Goal: Task Accomplishment & Management: Complete application form

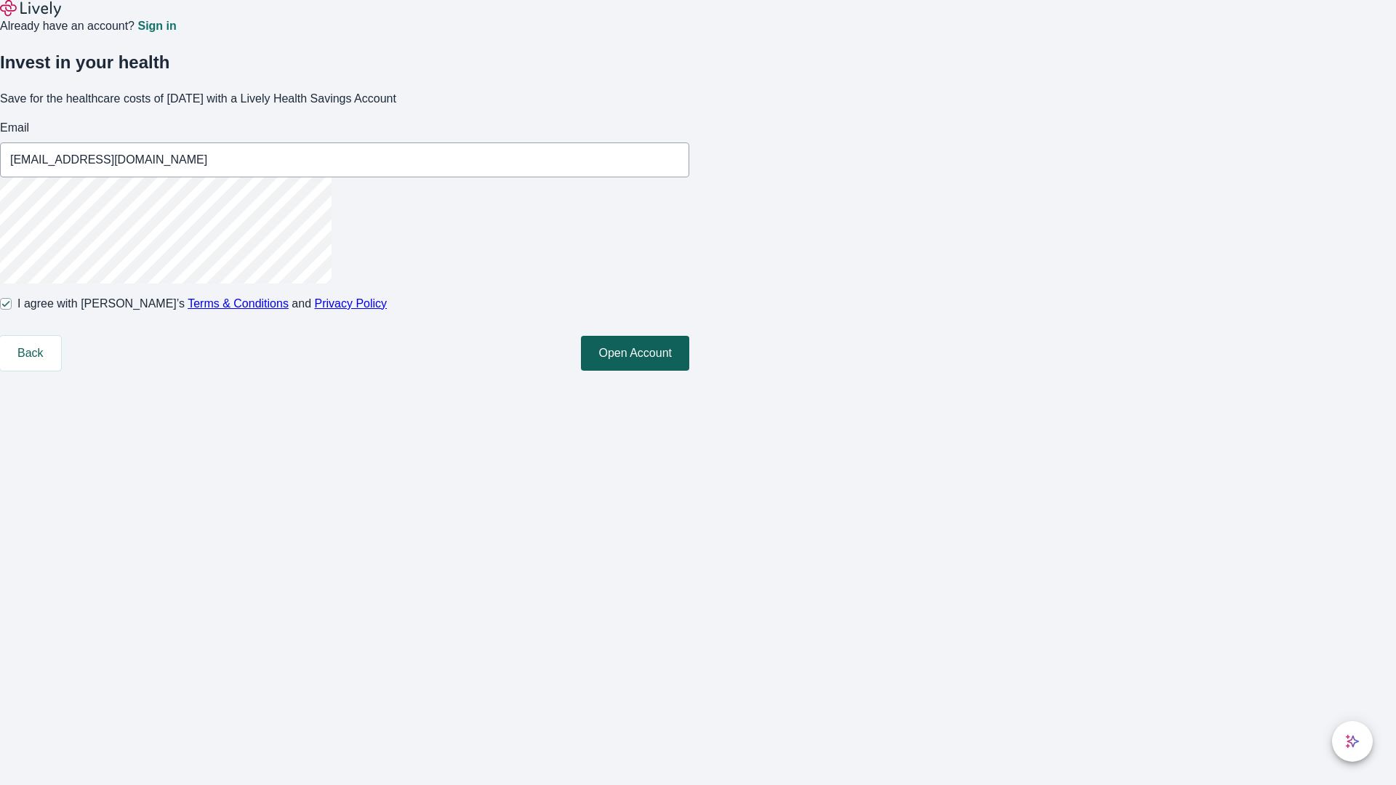
click at [689, 371] on button "Open Account" at bounding box center [635, 353] width 108 height 35
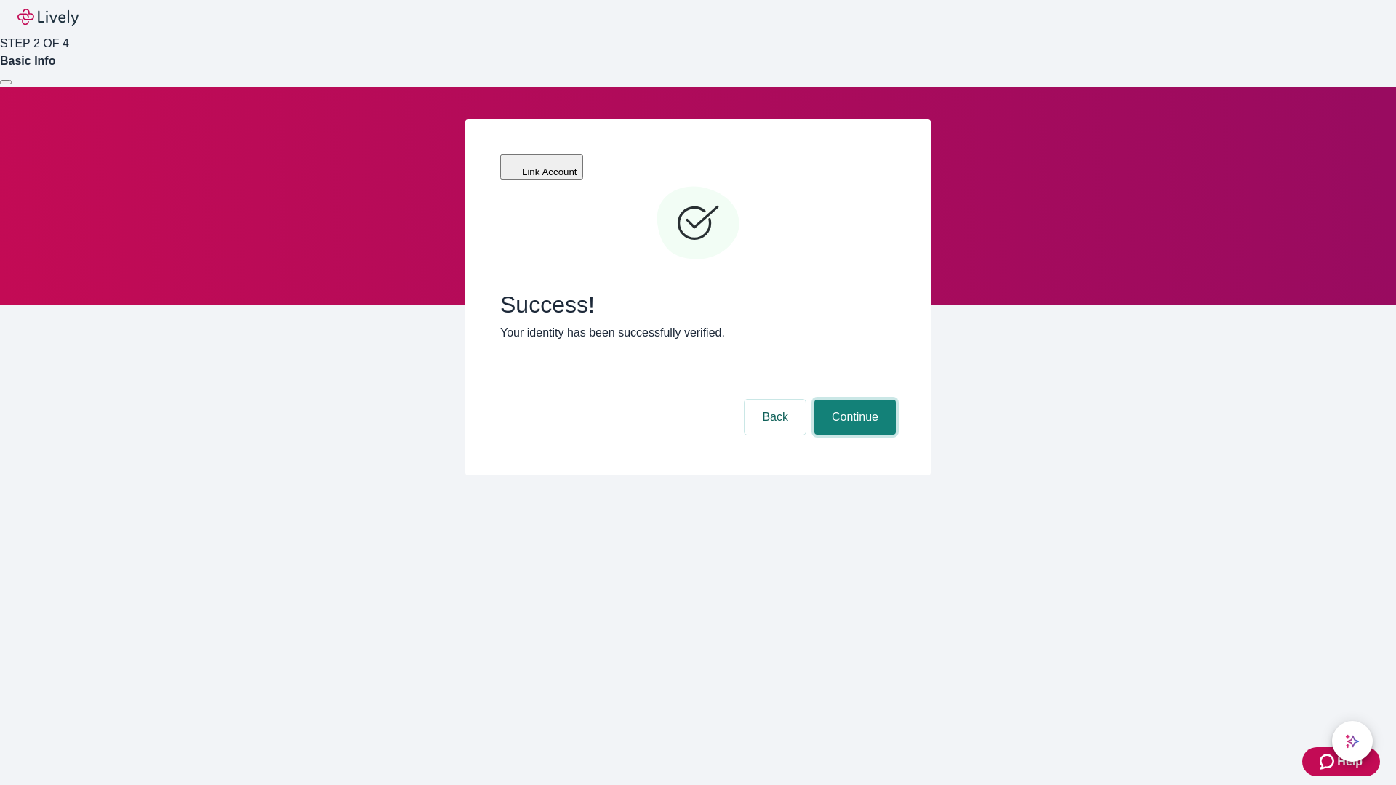
click at [853, 400] on button "Continue" at bounding box center [855, 417] width 81 height 35
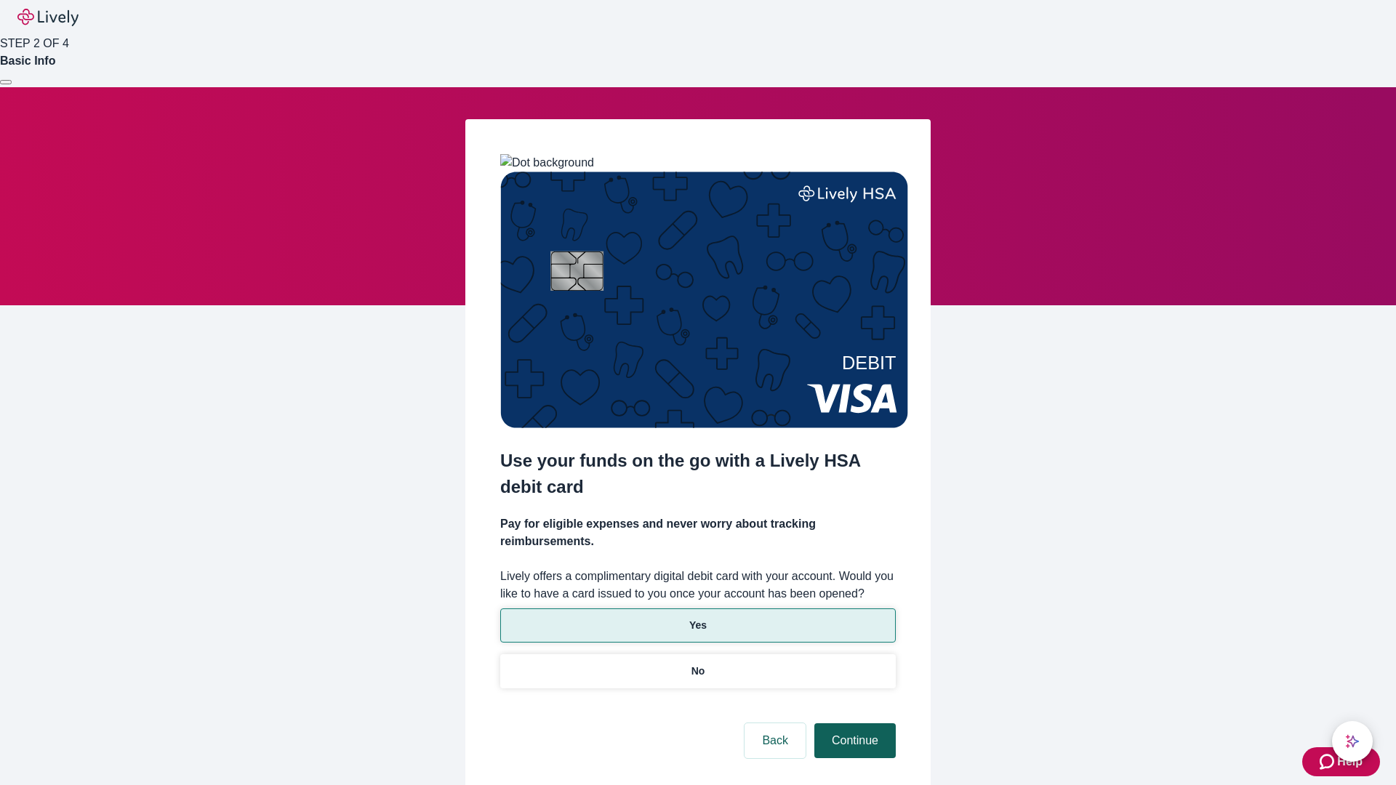
click at [697, 664] on p "No" at bounding box center [699, 671] width 14 height 15
click at [853, 724] on button "Continue" at bounding box center [855, 741] width 81 height 35
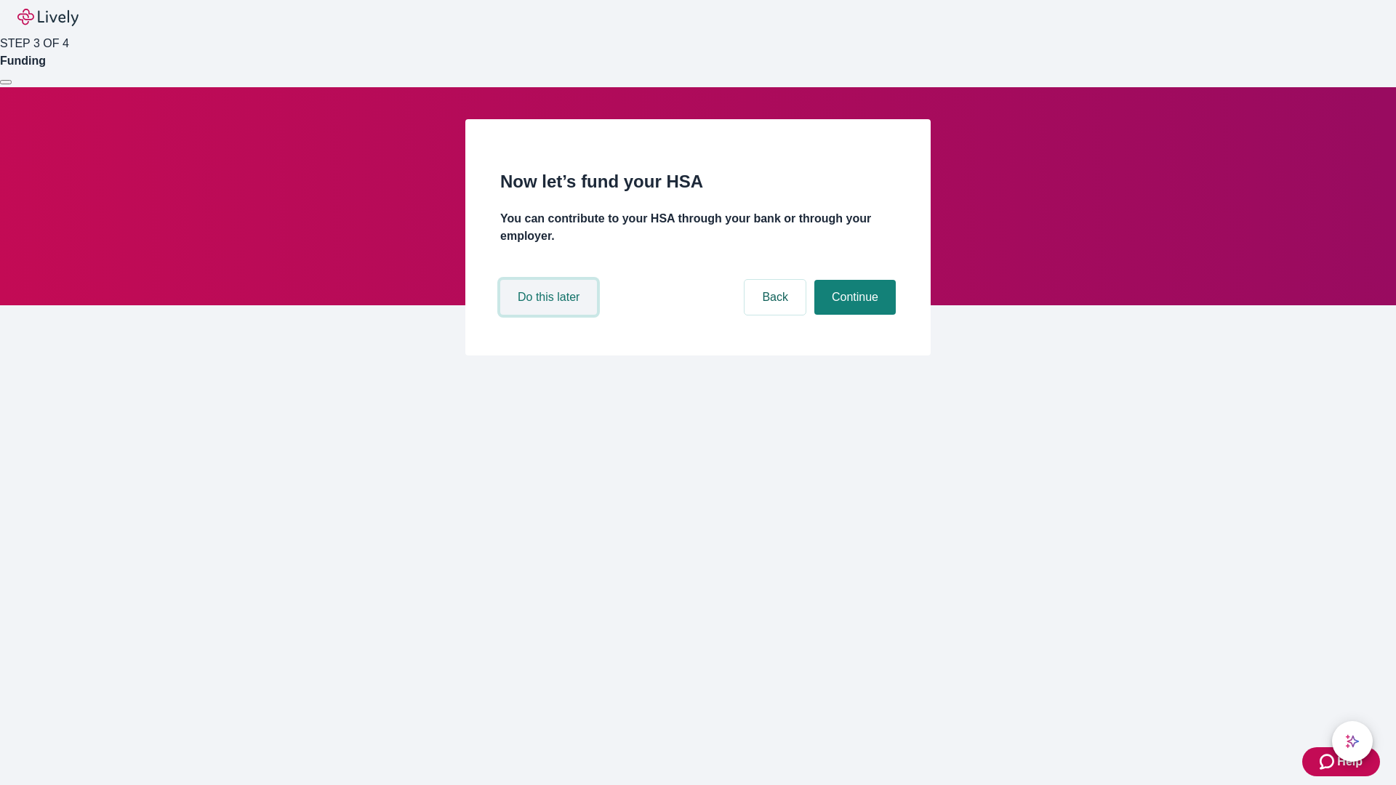
click at [551, 315] on button "Do this later" at bounding box center [548, 297] width 97 height 35
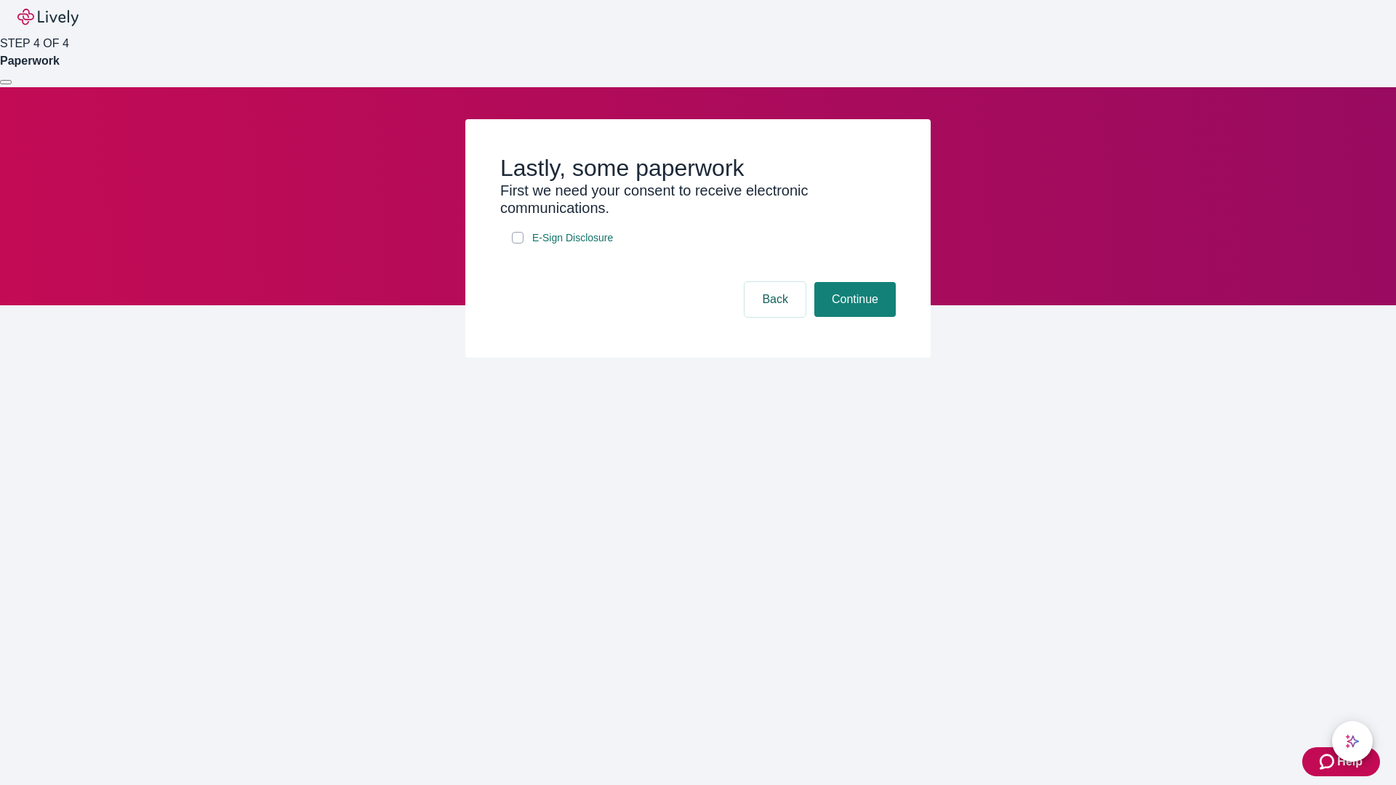
click at [518, 244] on input "E-Sign Disclosure" at bounding box center [518, 238] width 12 height 12
checkbox input "true"
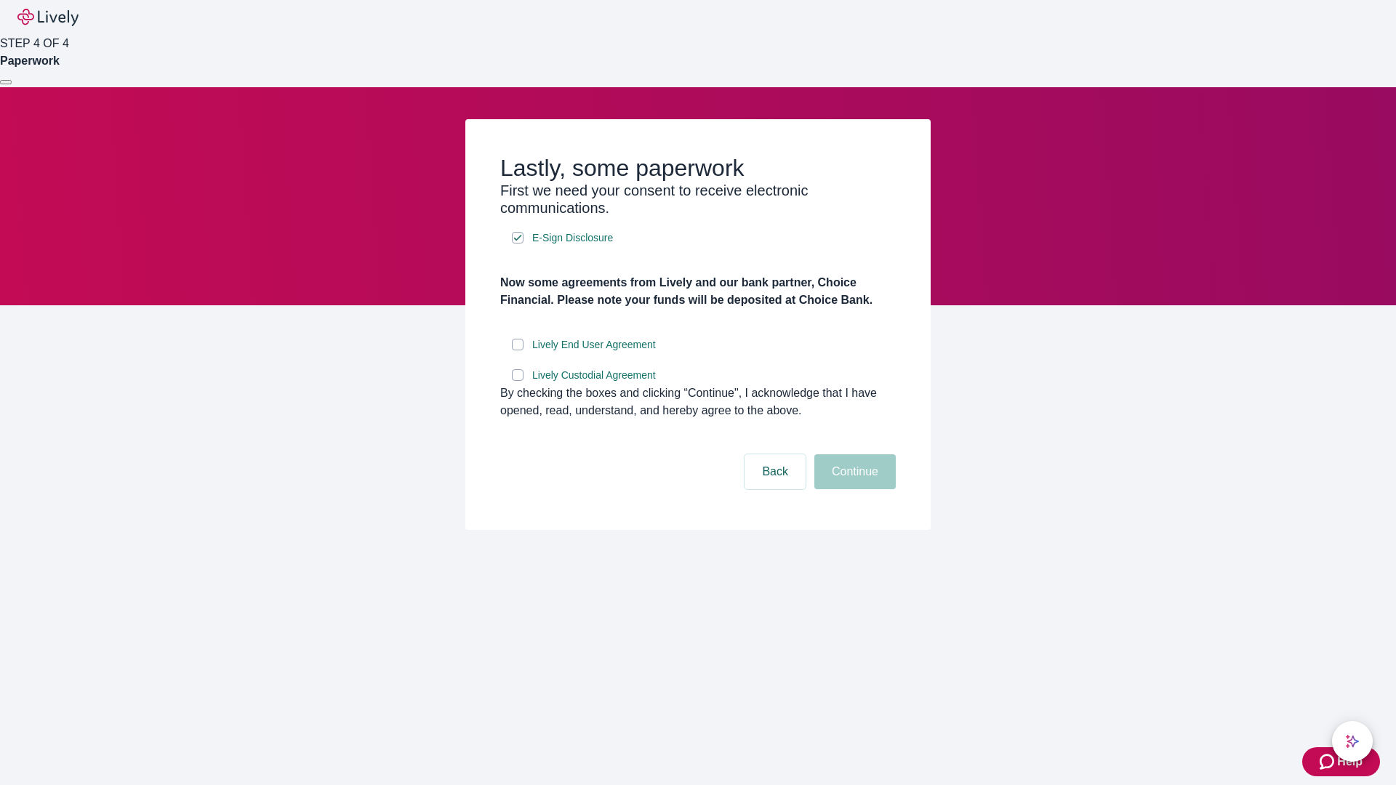
click at [518, 351] on input "Lively End User Agreement" at bounding box center [518, 345] width 12 height 12
checkbox input "true"
click at [518, 381] on input "Lively Custodial Agreement" at bounding box center [518, 375] width 12 height 12
checkbox input "true"
click at [853, 489] on button "Continue" at bounding box center [855, 472] width 81 height 35
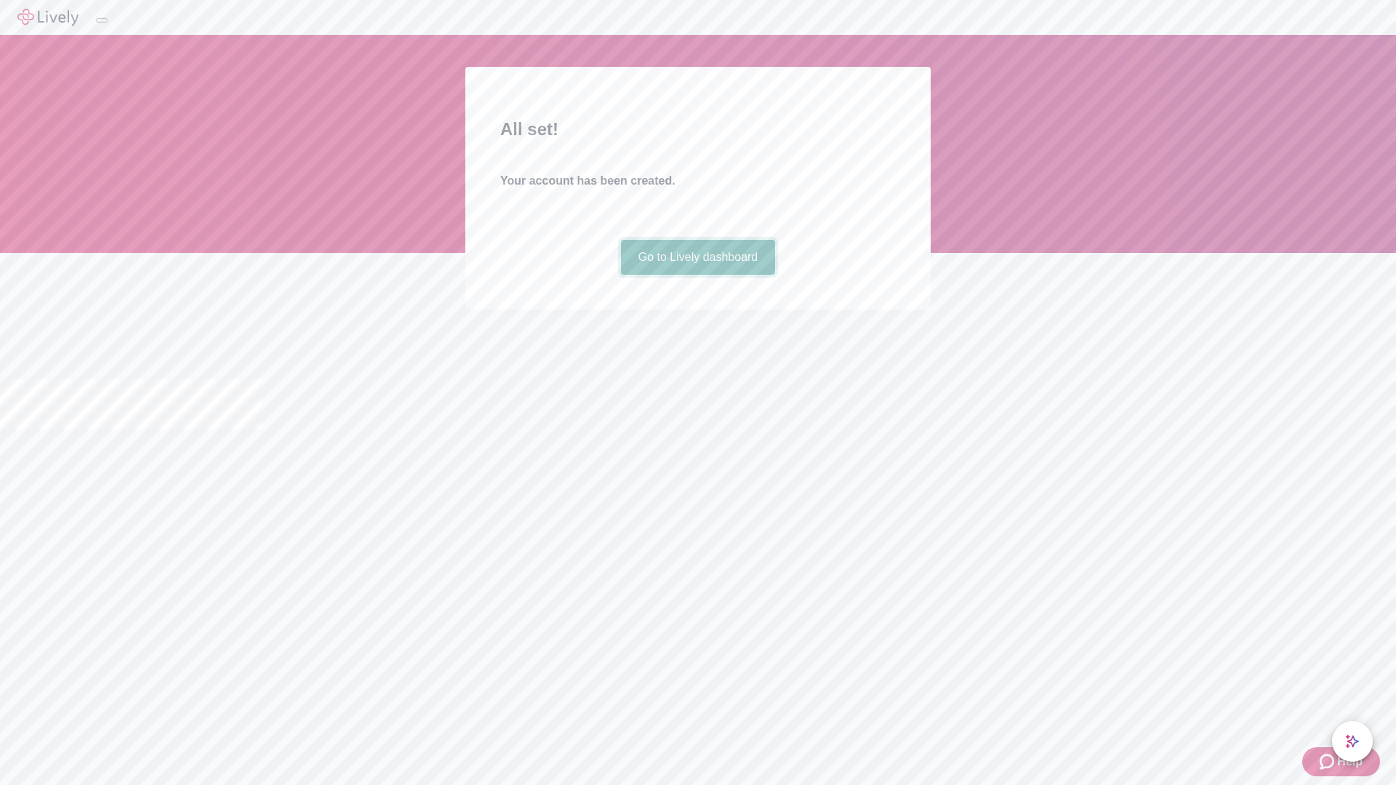
click at [697, 275] on link "Go to Lively dashboard" at bounding box center [698, 257] width 155 height 35
